Goal: Task Accomplishment & Management: Manage account settings

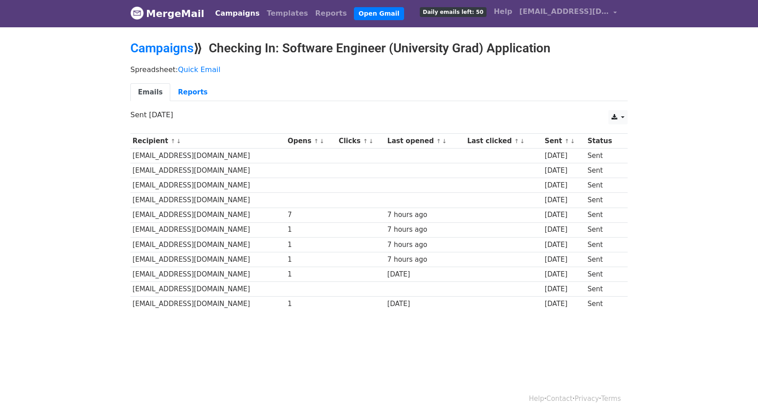
scroll to position [1, 0]
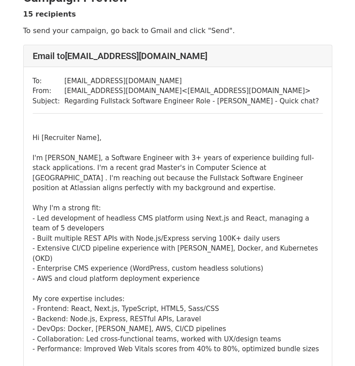
scroll to position [20, 0]
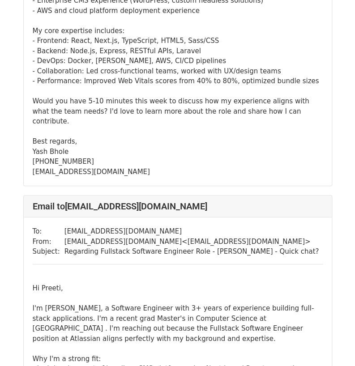
scroll to position [5299, 0]
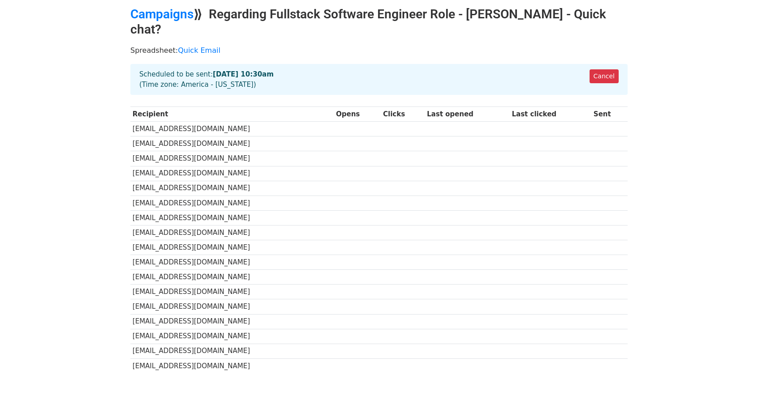
scroll to position [35, 0]
click at [164, 16] on link "Campaigns" at bounding box center [161, 13] width 63 height 15
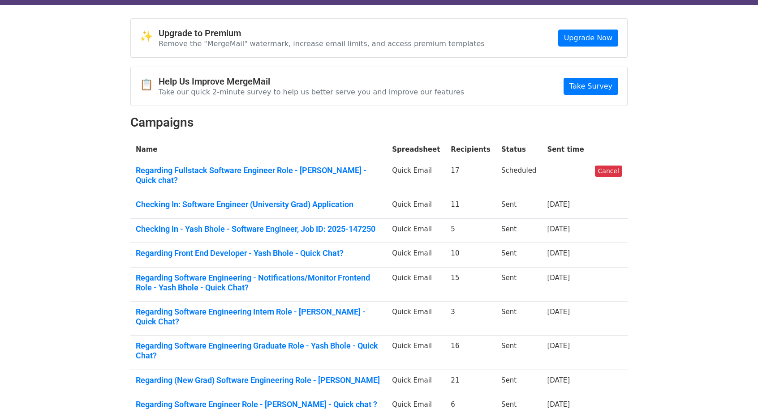
scroll to position [24, 0]
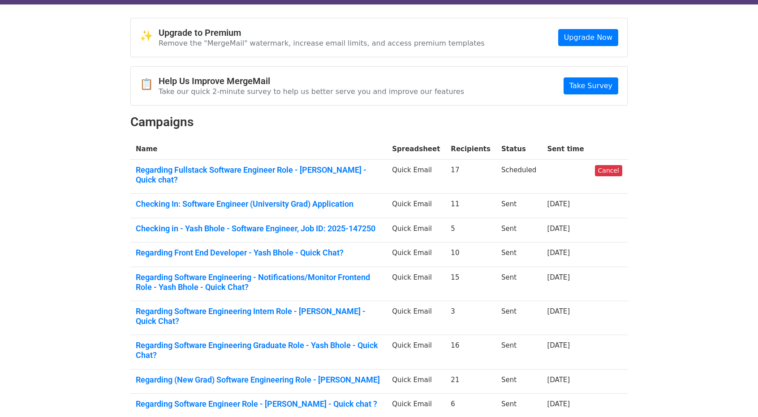
click at [248, 200] on td "Checking In: Software Engineer (University Grad) Application" at bounding box center [258, 206] width 256 height 25
click at [233, 199] on link "Checking In: Software Engineer (University Grad) Application" at bounding box center [258, 204] width 245 height 10
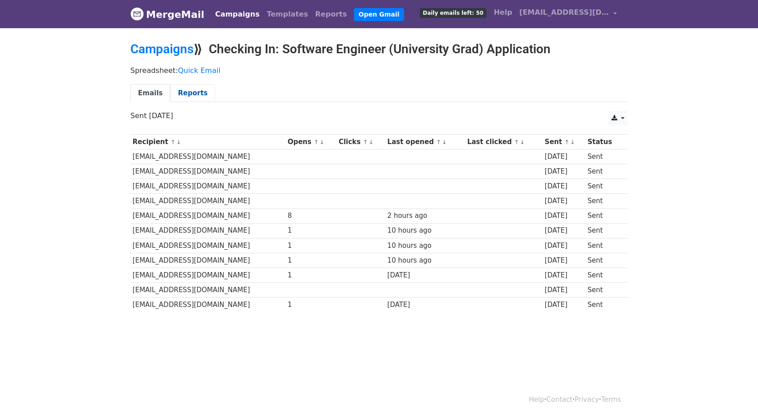
click at [189, 99] on link "Reports" at bounding box center [192, 93] width 45 height 18
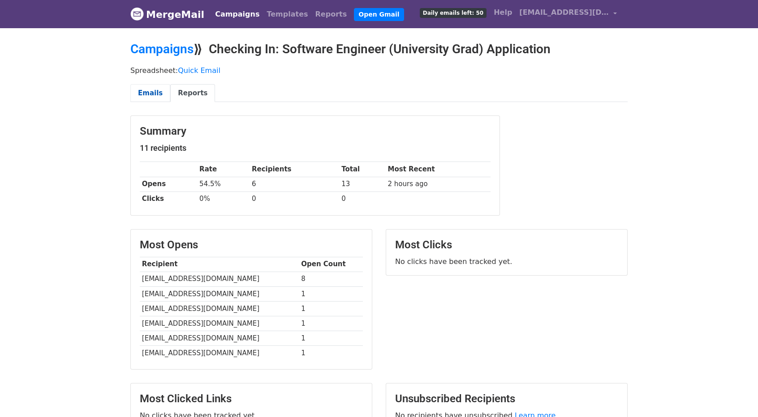
click at [146, 90] on link "Emails" at bounding box center [150, 93] width 40 height 18
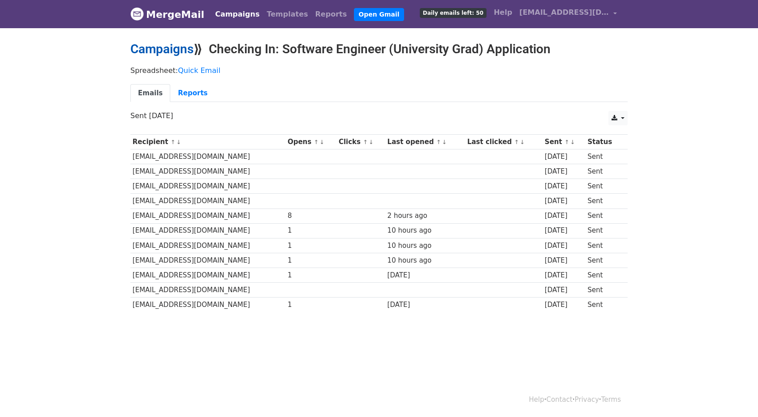
click at [135, 48] on link "Campaigns" at bounding box center [161, 49] width 63 height 15
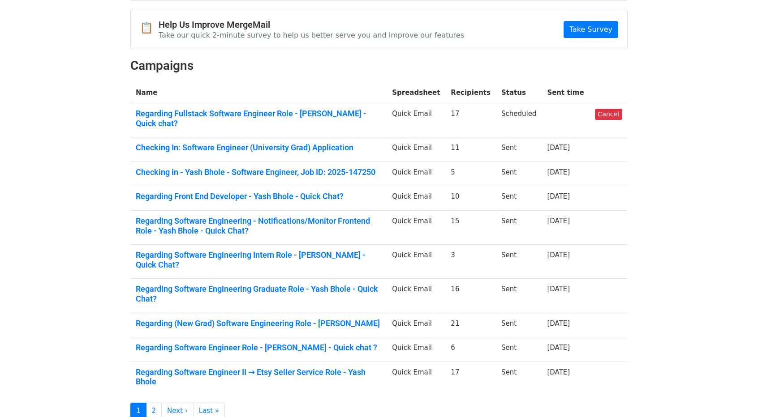
scroll to position [81, 0]
